Goal: Complete application form

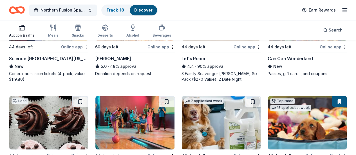
scroll to position [412, 0]
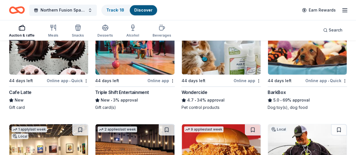
click at [267, 92] on div "BarkBox" at bounding box center [306, 92] width 79 height 7
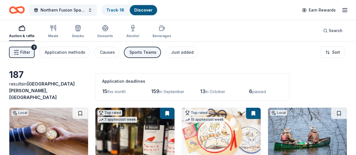
scroll to position [75, 0]
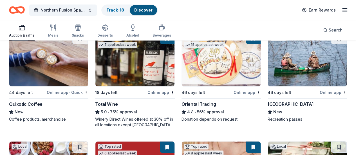
click at [267, 106] on div "Three Rivers Park District" at bounding box center [290, 104] width 46 height 7
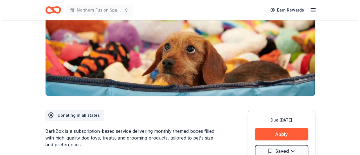
scroll to position [112, 0]
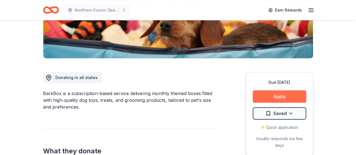
click at [278, 93] on button "Apply" at bounding box center [278, 96] width 53 height 12
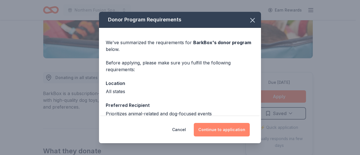
click at [213, 124] on button "Continue to application" at bounding box center [222, 129] width 56 height 13
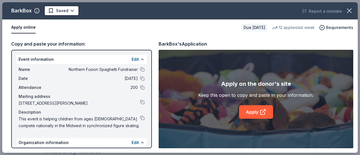
scroll to position [56, 0]
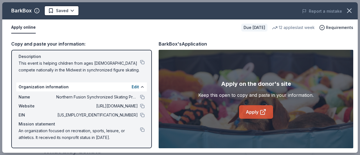
click at [245, 111] on link "Apply" at bounding box center [256, 111] width 34 height 13
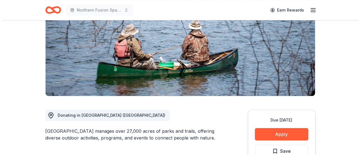
scroll to position [112, 0]
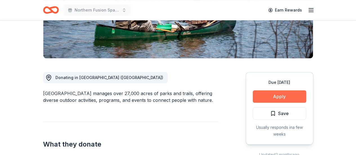
click at [257, 99] on button "Apply" at bounding box center [278, 96] width 53 height 12
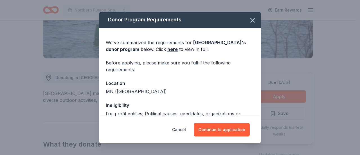
scroll to position [73, 0]
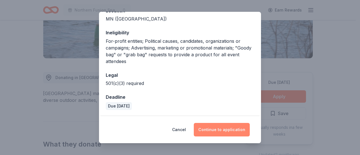
click at [215, 130] on button "Continue to application" at bounding box center [222, 129] width 56 height 13
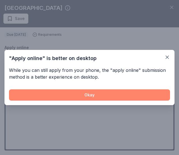
click at [90, 93] on button "Okay" at bounding box center [89, 94] width 161 height 11
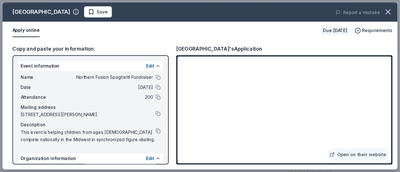
scroll to position [112, 0]
